Goal: Task Accomplishment & Management: Use online tool/utility

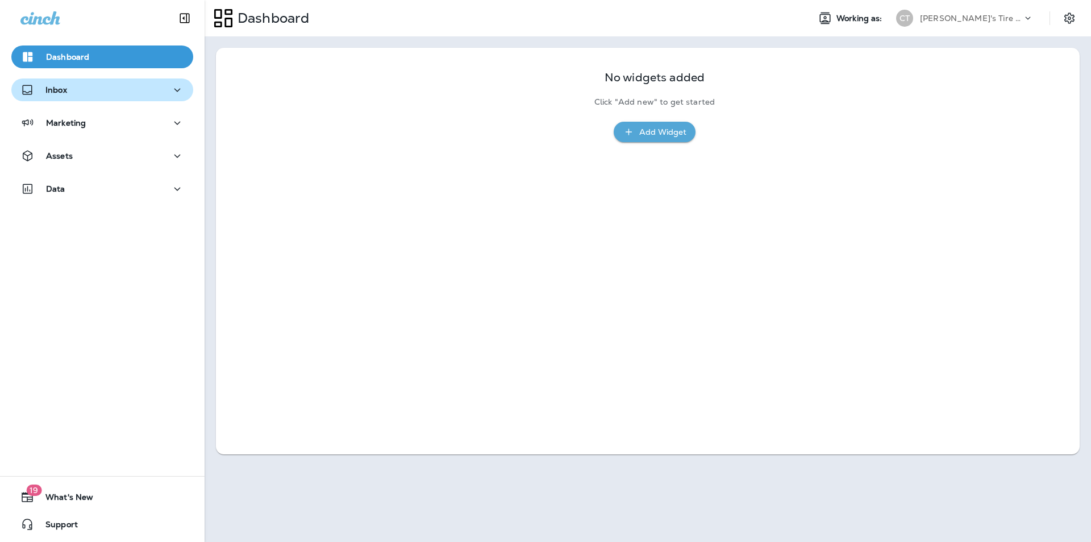
click at [97, 87] on div "Inbox" at bounding box center [102, 90] width 164 height 14
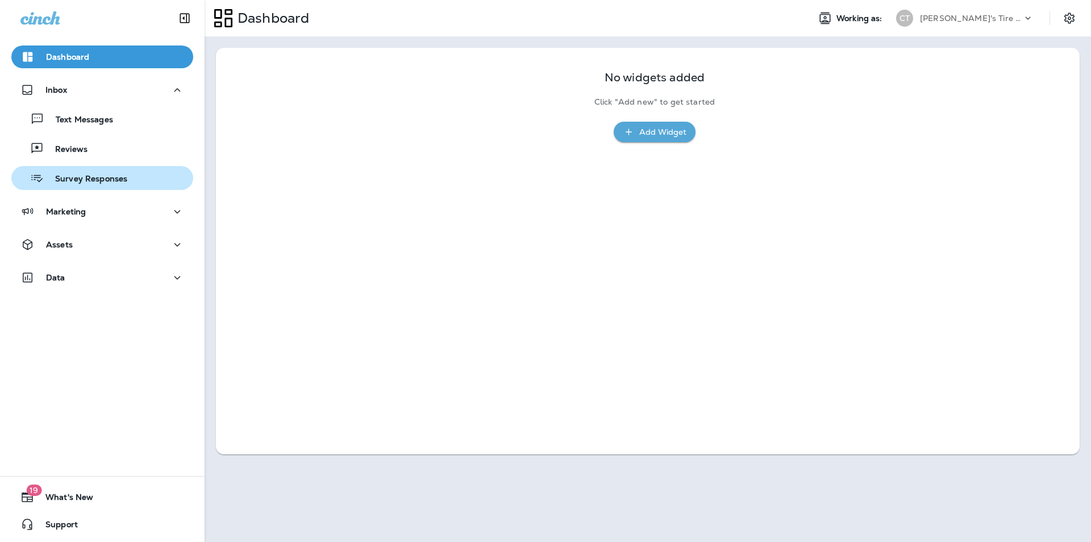
click at [90, 176] on p "Survey Responses" at bounding box center [86, 179] width 84 height 11
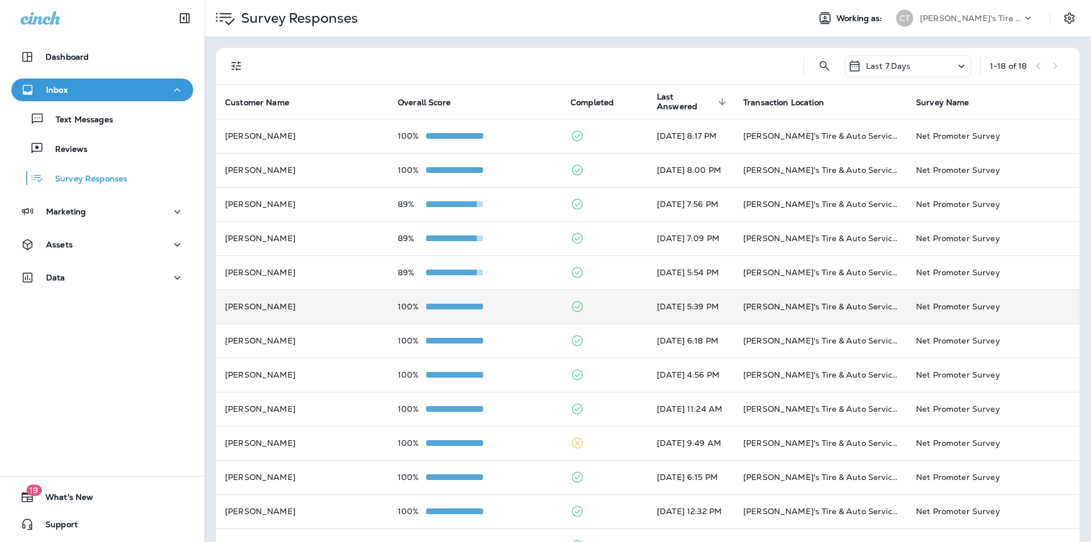
click at [573, 304] on td at bounding box center [605, 306] width 86 height 34
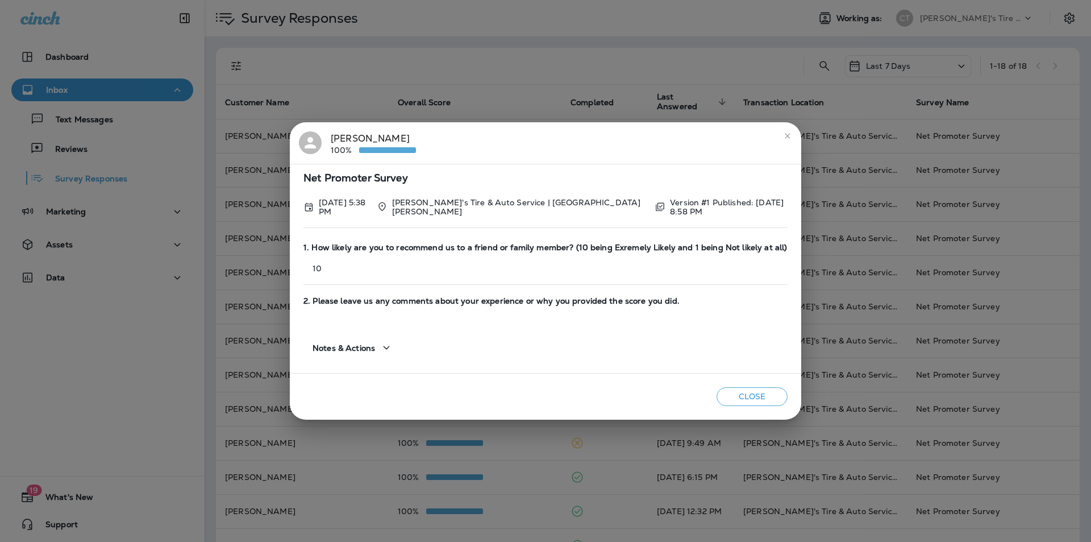
click at [573, 138] on icon "close" at bounding box center [787, 135] width 9 height 9
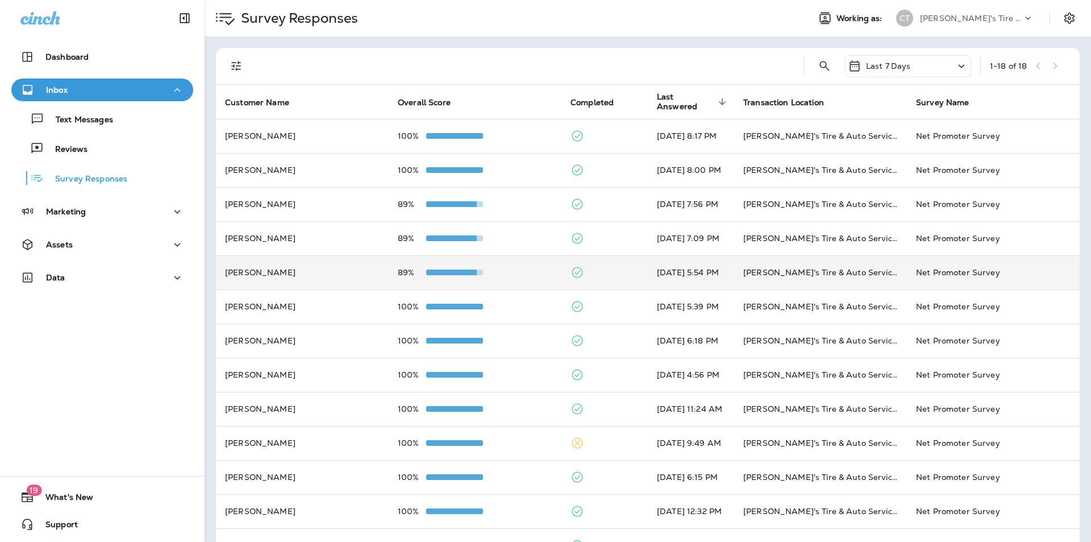
click at [573, 267] on td at bounding box center [605, 272] width 86 height 34
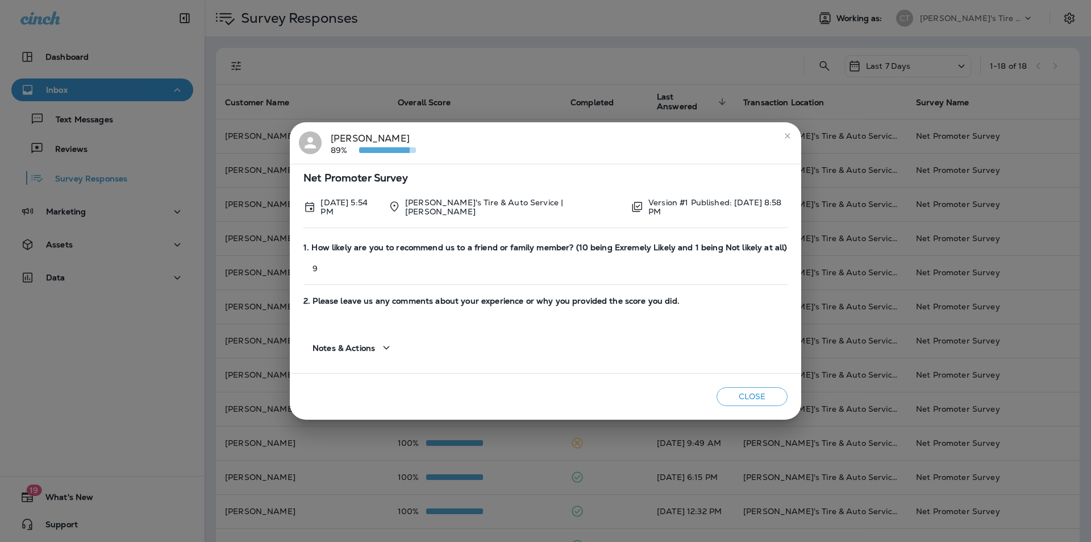
click at [573, 136] on icon "close" at bounding box center [787, 135] width 9 height 9
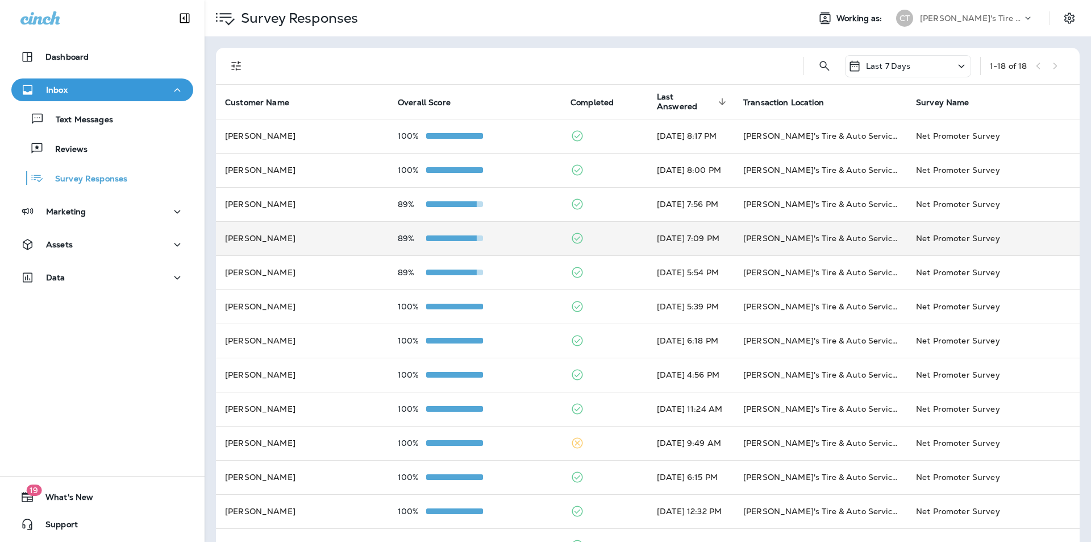
click at [573, 234] on td at bounding box center [605, 238] width 86 height 34
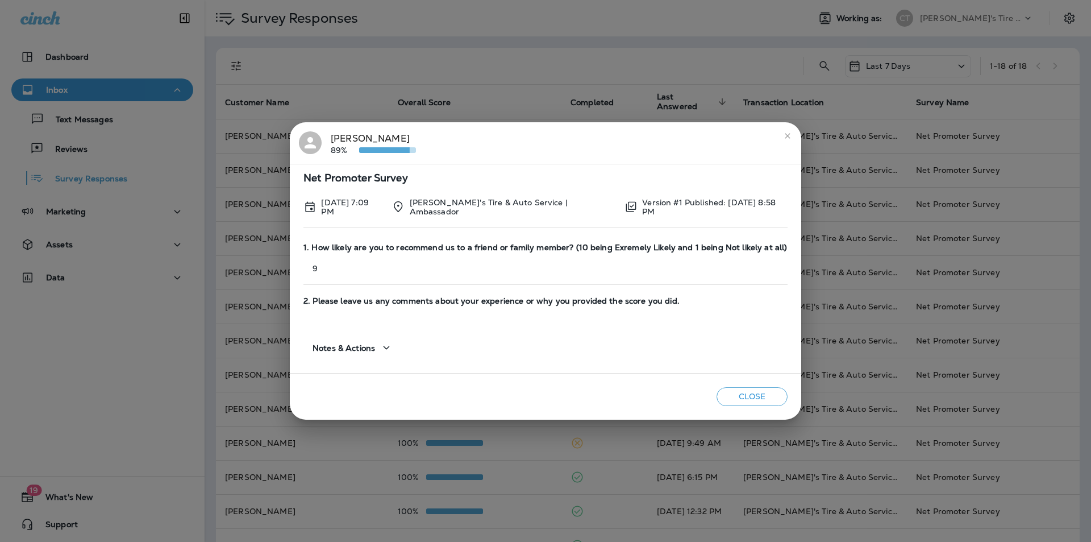
click at [573, 134] on icon "close" at bounding box center [787, 135] width 5 height 5
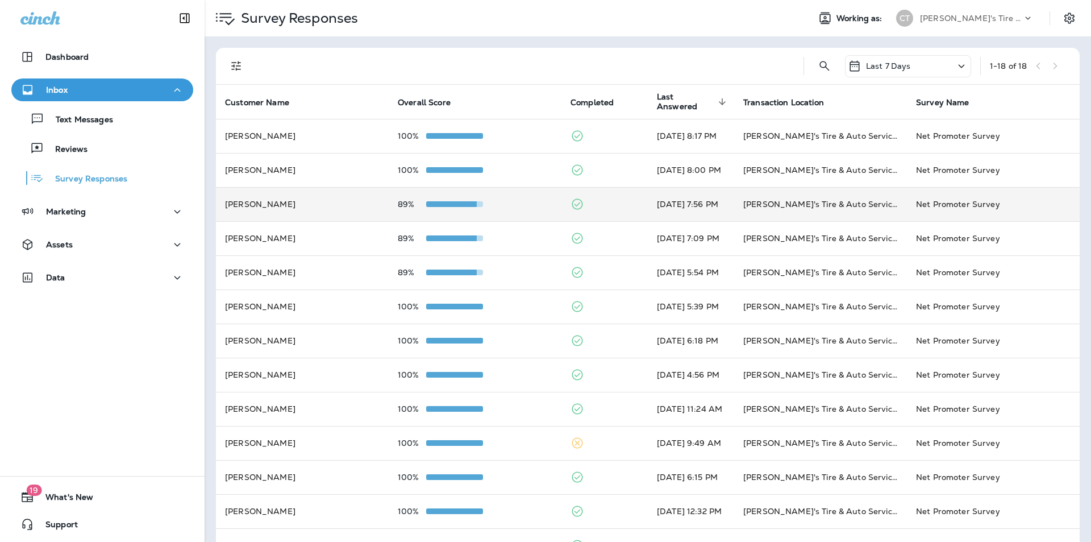
click at [573, 204] on td at bounding box center [605, 204] width 86 height 34
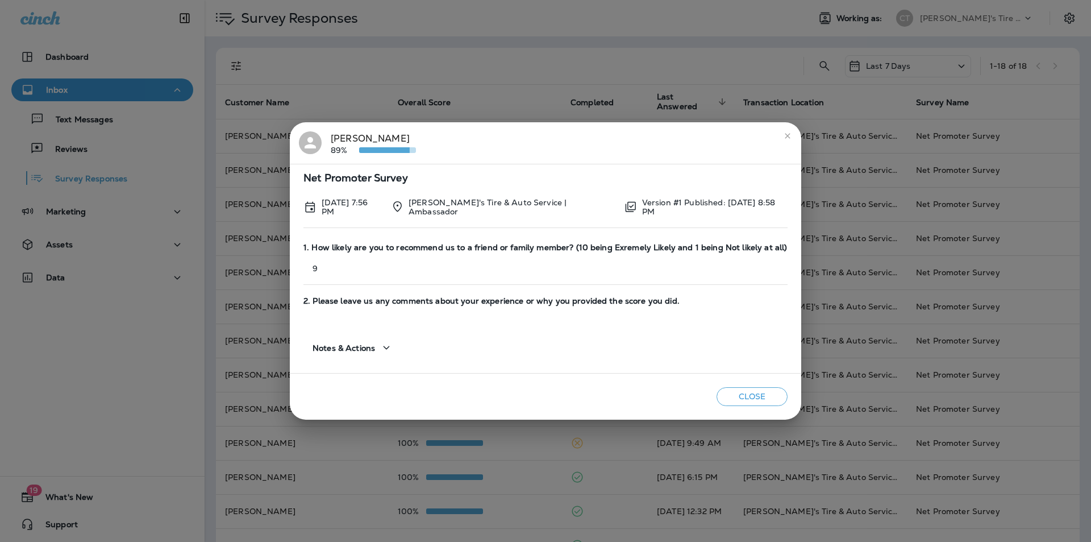
click at [573, 135] on icon "close" at bounding box center [787, 135] width 9 height 9
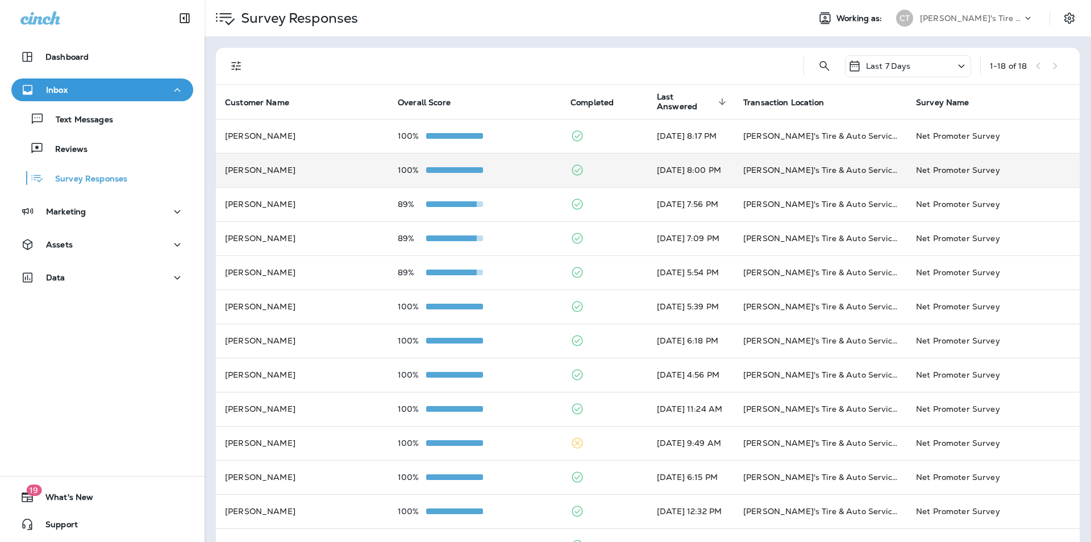
click at [573, 162] on td at bounding box center [605, 170] width 86 height 34
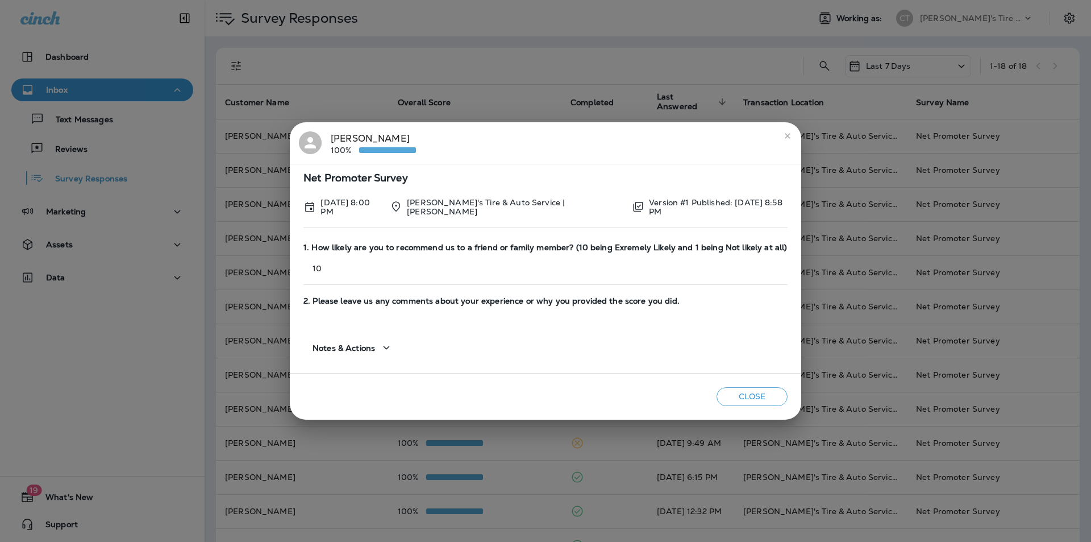
click at [573, 136] on icon "close" at bounding box center [787, 135] width 9 height 9
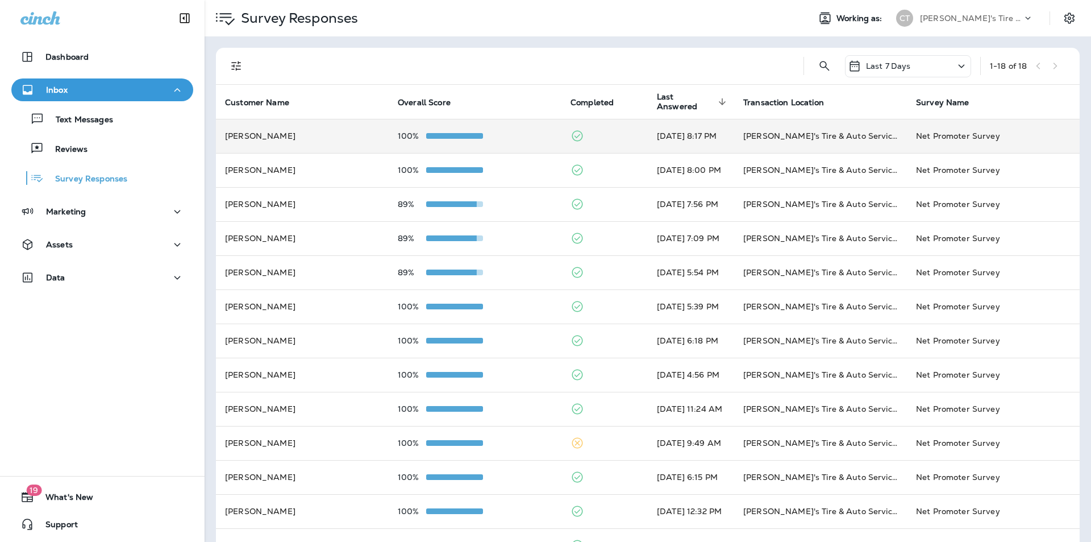
click at [573, 131] on td at bounding box center [605, 136] width 86 height 34
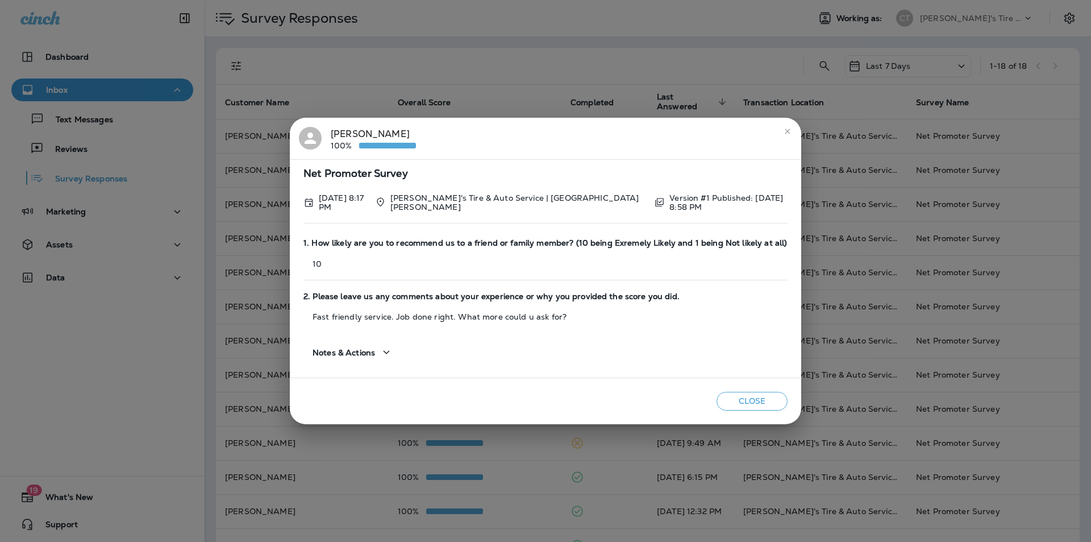
click at [573, 131] on icon "close" at bounding box center [787, 131] width 9 height 9
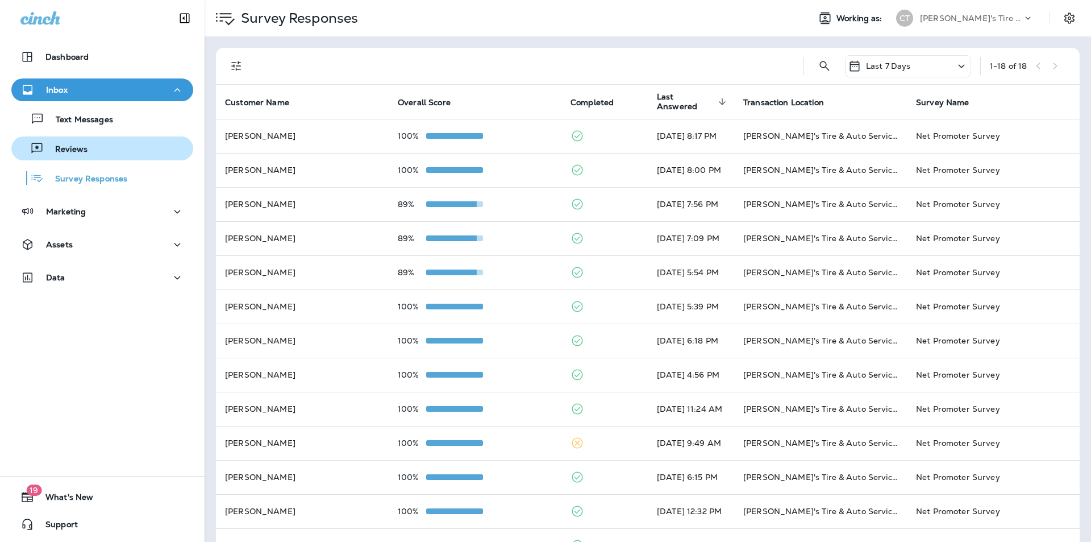
click at [64, 145] on p "Reviews" at bounding box center [66, 149] width 44 height 11
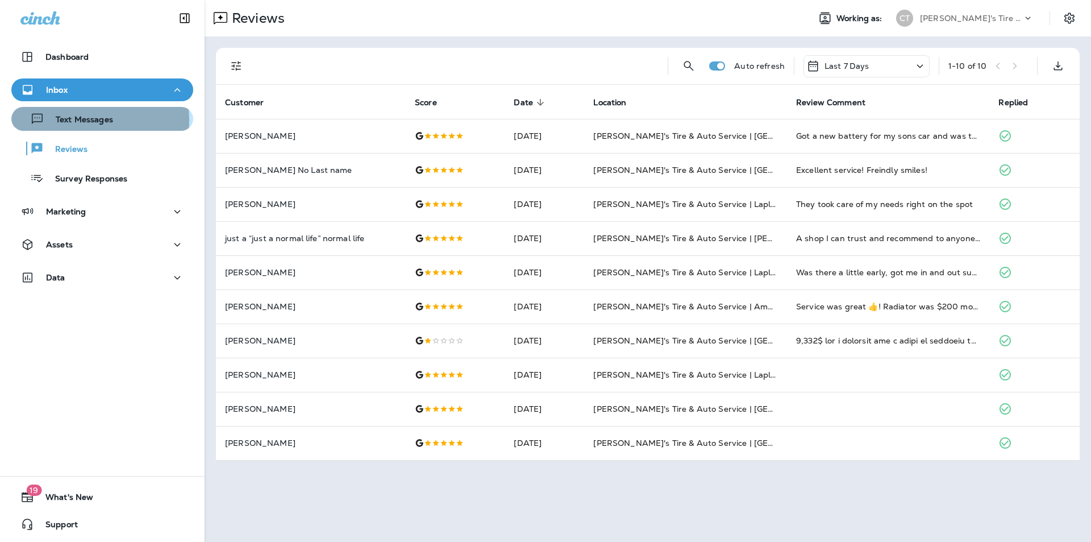
click at [88, 120] on p "Text Messages" at bounding box center [78, 120] width 69 height 11
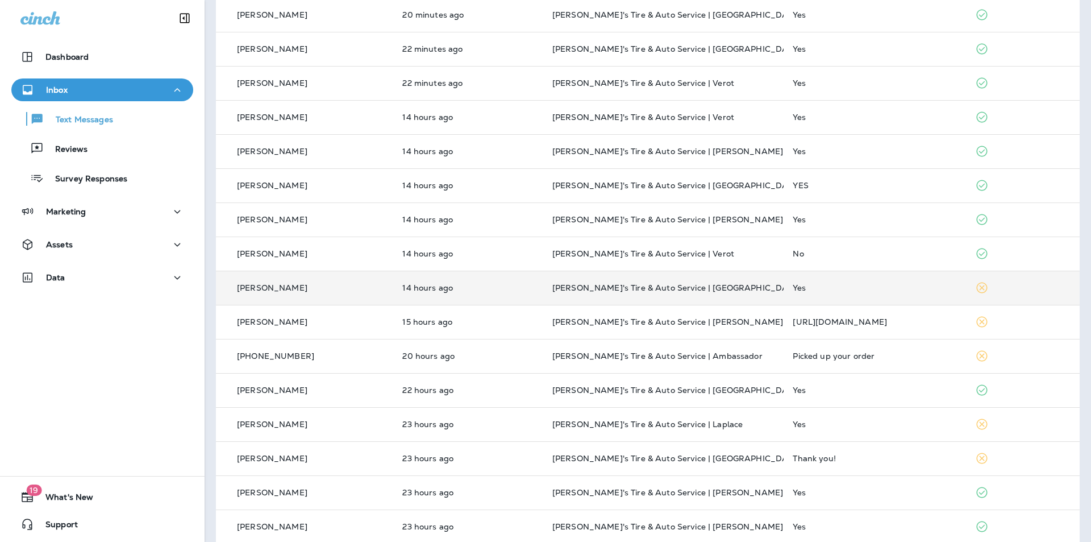
scroll to position [171, 0]
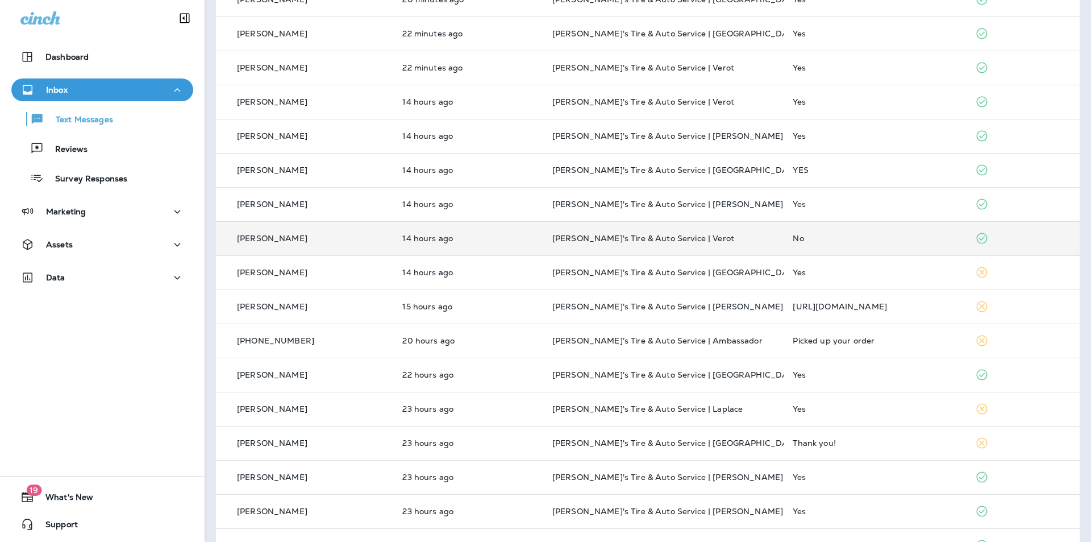
click at [573, 232] on td "No" at bounding box center [875, 238] width 182 height 34
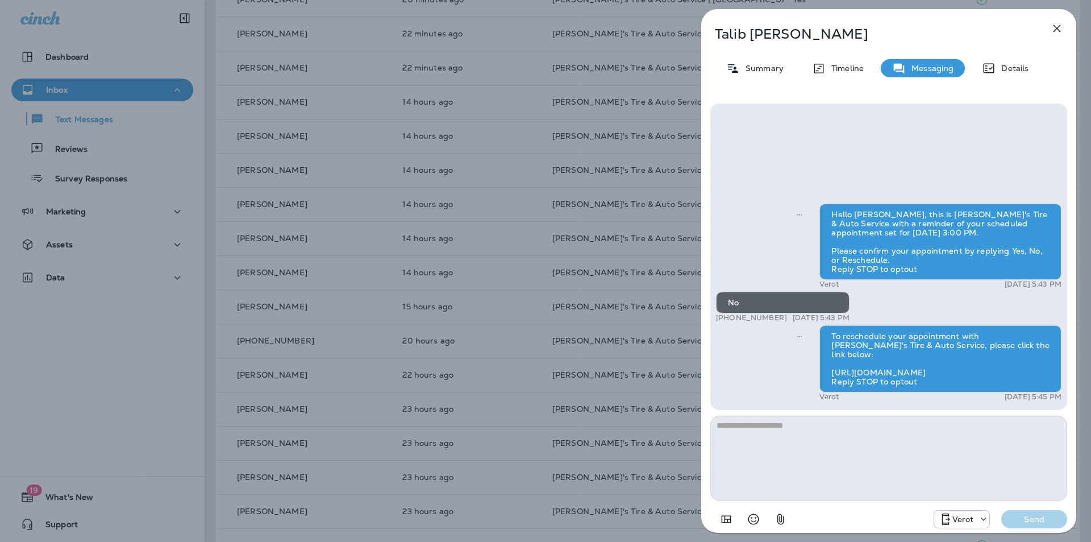
click at [573, 26] on icon "button" at bounding box center [1057, 29] width 14 height 14
